Goal: Check status: Check status

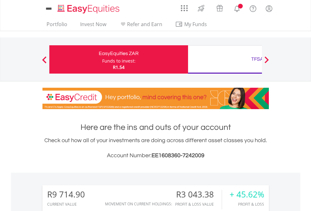
scroll to position [60, 99]
click at [102, 59] on div "Funds to invest:" at bounding box center [118, 61] width 33 height 6
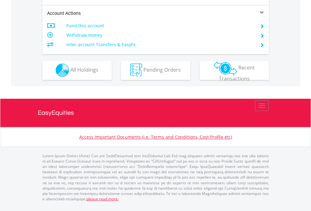
scroll to position [537, 0]
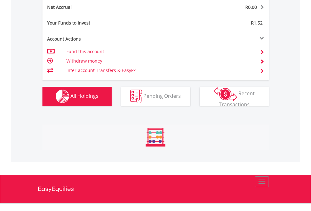
scroll to position [60, 99]
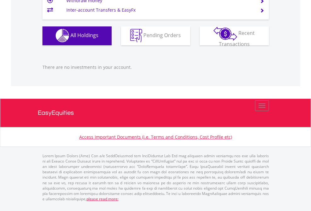
scroll to position [60, 99]
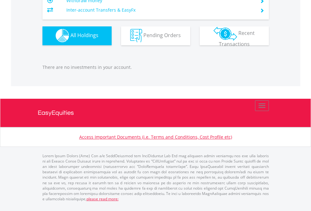
scroll to position [623, 0]
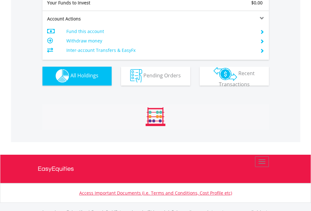
scroll to position [623, 0]
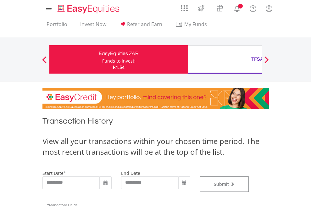
type input "**********"
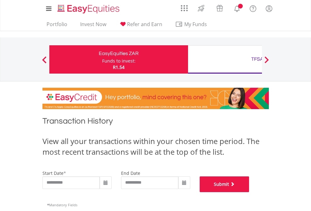
click at [250, 192] on button "Submit" at bounding box center [225, 185] width 50 height 16
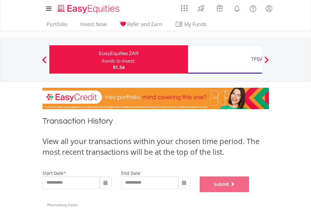
scroll to position [255, 0]
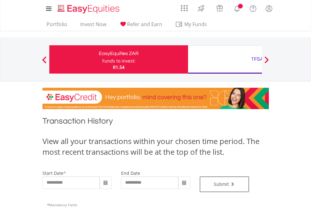
click at [225, 59] on div "TFSA" at bounding box center [257, 59] width 131 height 9
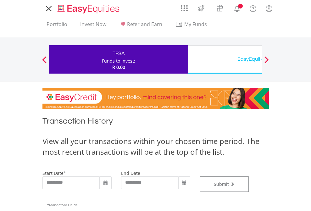
type input "**********"
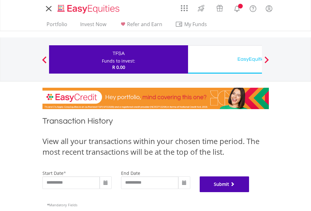
click at [250, 192] on button "Submit" at bounding box center [225, 185] width 50 height 16
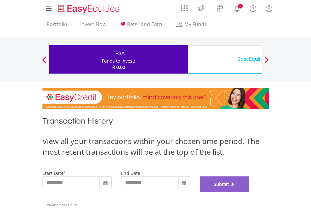
scroll to position [255, 0]
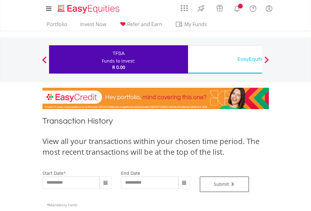
click at [225, 59] on div "EasyEquities USD" at bounding box center [257, 59] width 131 height 9
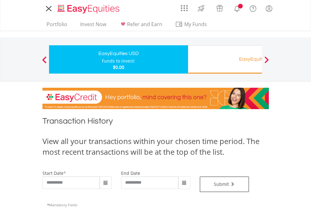
type input "**********"
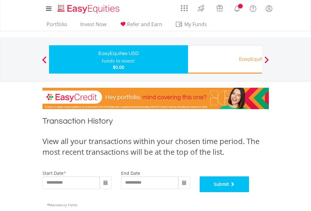
click at [250, 192] on button "Submit" at bounding box center [225, 185] width 50 height 16
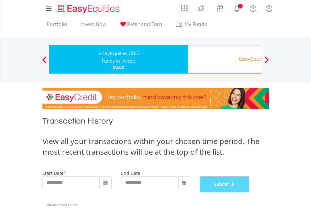
scroll to position [255, 0]
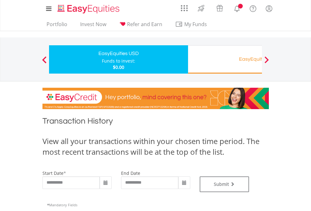
click at [102, 59] on div "Funds to invest:" at bounding box center [118, 61] width 33 height 6
type input "**********"
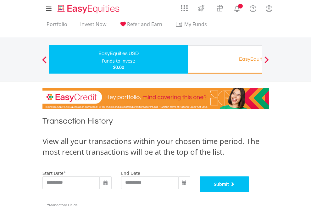
click at [250, 192] on button "Submit" at bounding box center [225, 185] width 50 height 16
